Goal: Connect with others: Connect with others

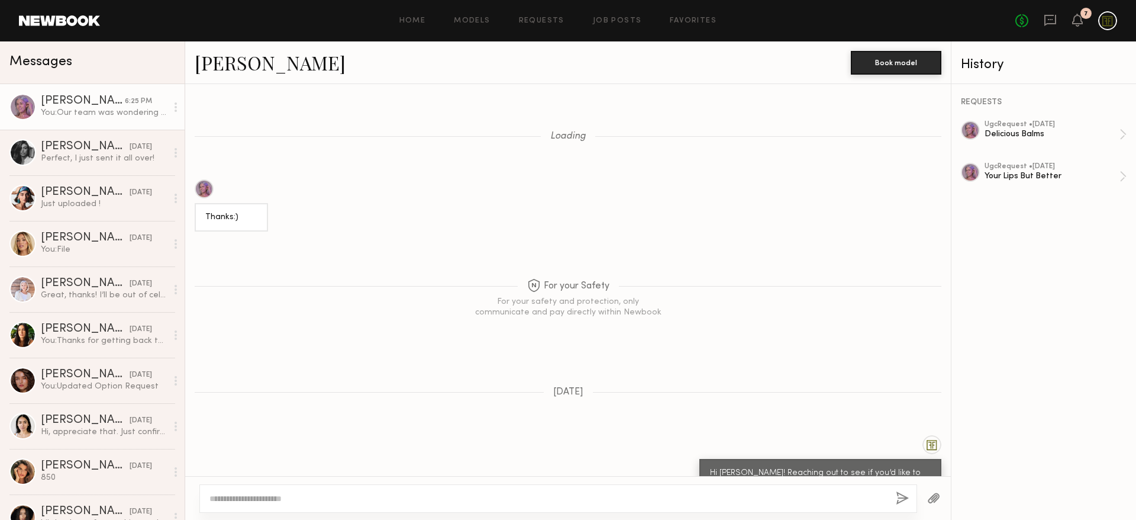
scroll to position [1422, 0]
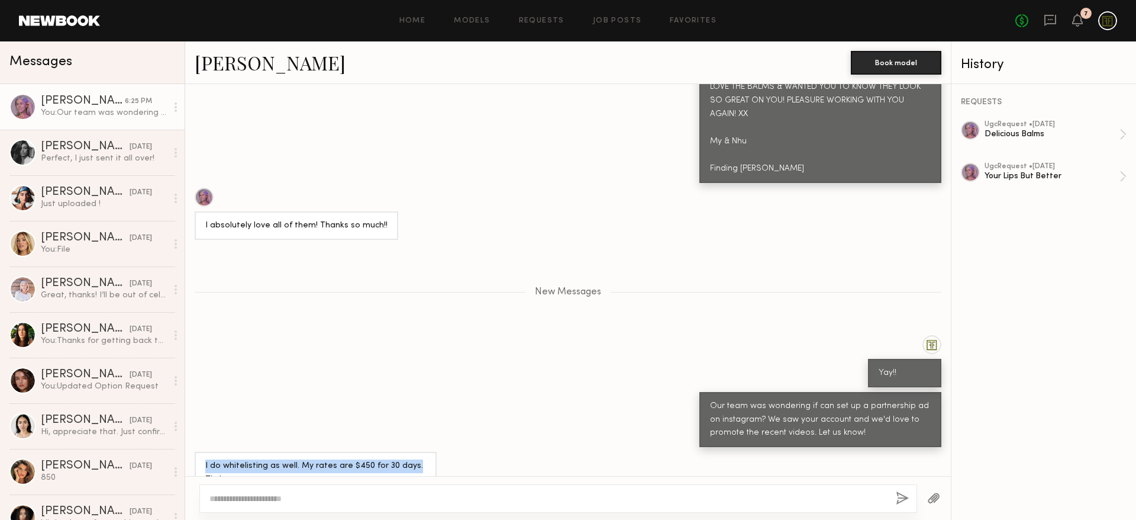
drag, startPoint x: 414, startPoint y: 440, endPoint x: 204, endPoint y: 442, distance: 209.5
click at [204, 452] on div "I do whitelisting as well. My rates are $450 for 30 days. Thx!" at bounding box center [316, 473] width 242 height 42
copy div "I do whitelisting as well. My rates are $450 for 30 days."
click at [262, 495] on textarea at bounding box center [547, 498] width 677 height 12
click at [222, 69] on link "Jill S." at bounding box center [270, 62] width 151 height 25
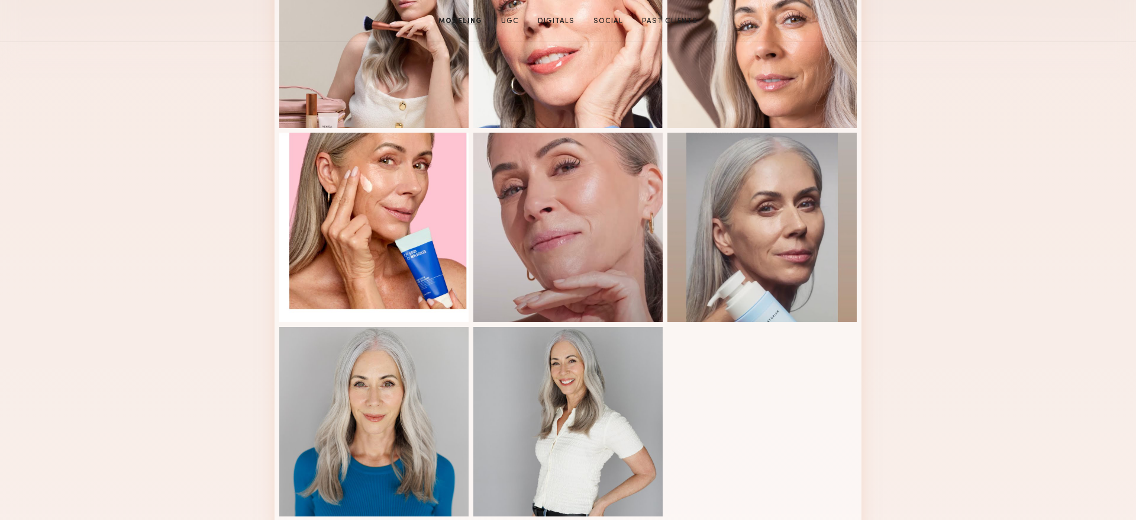
scroll to position [150, 0]
